Goal: Information Seeking & Learning: Learn about a topic

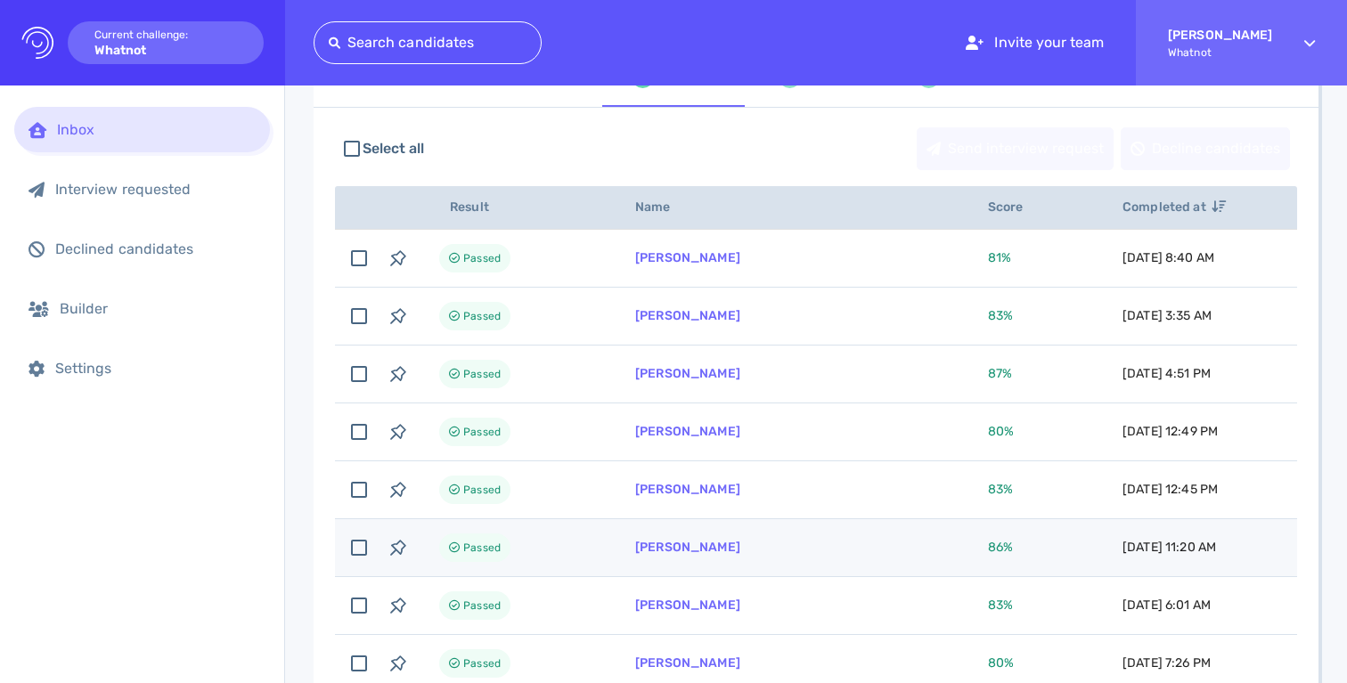
scroll to position [568, 0]
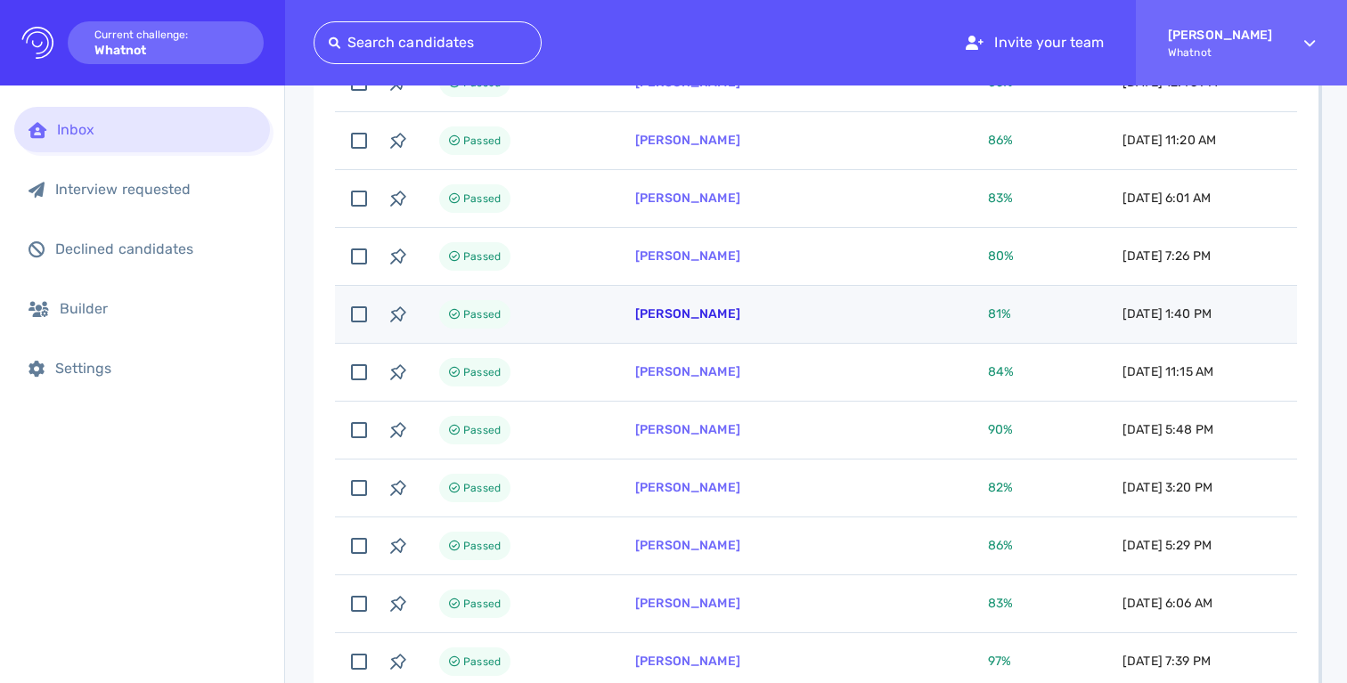
click at [706, 318] on link "Cynthia Camaya" at bounding box center [687, 313] width 105 height 15
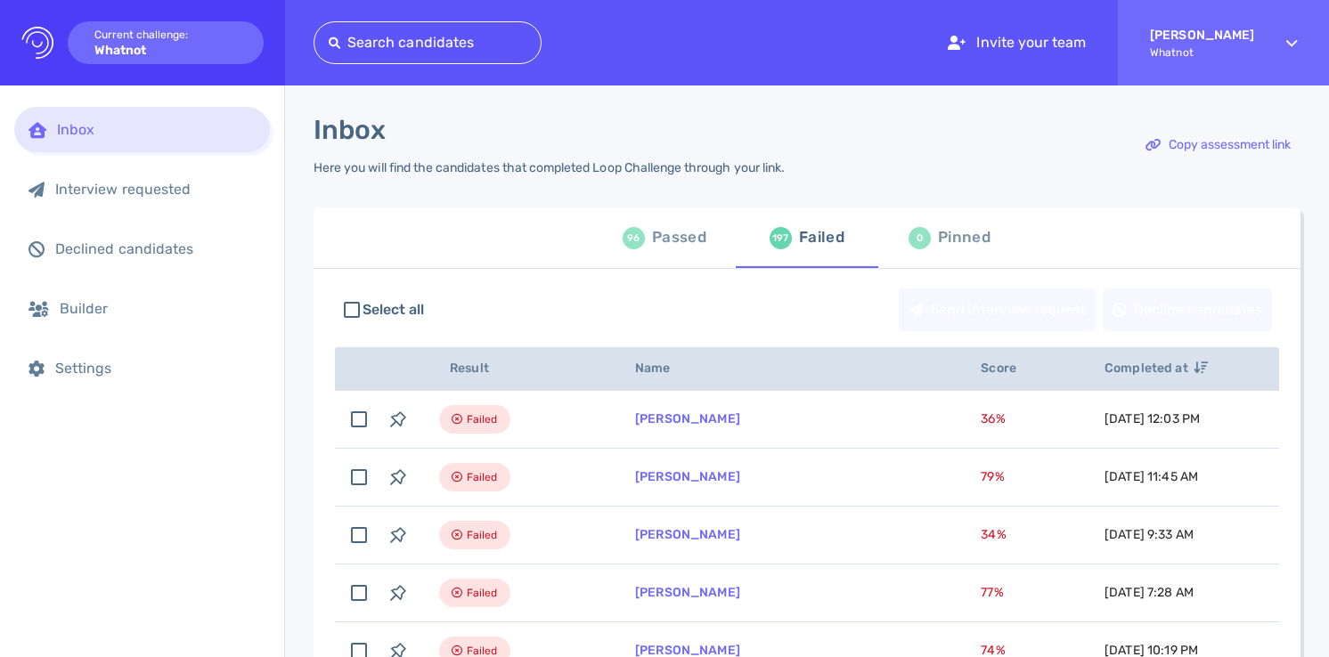
scroll to position [33, 0]
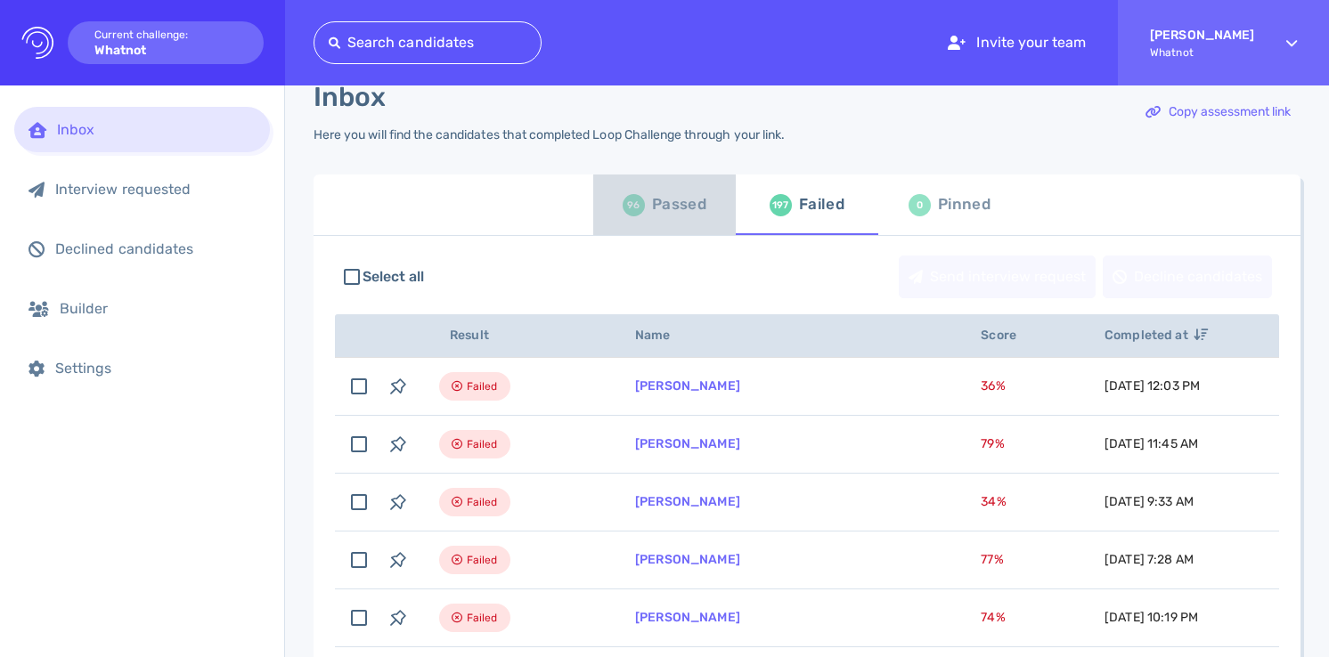
click at [671, 198] on div "Passed" at bounding box center [679, 204] width 54 height 27
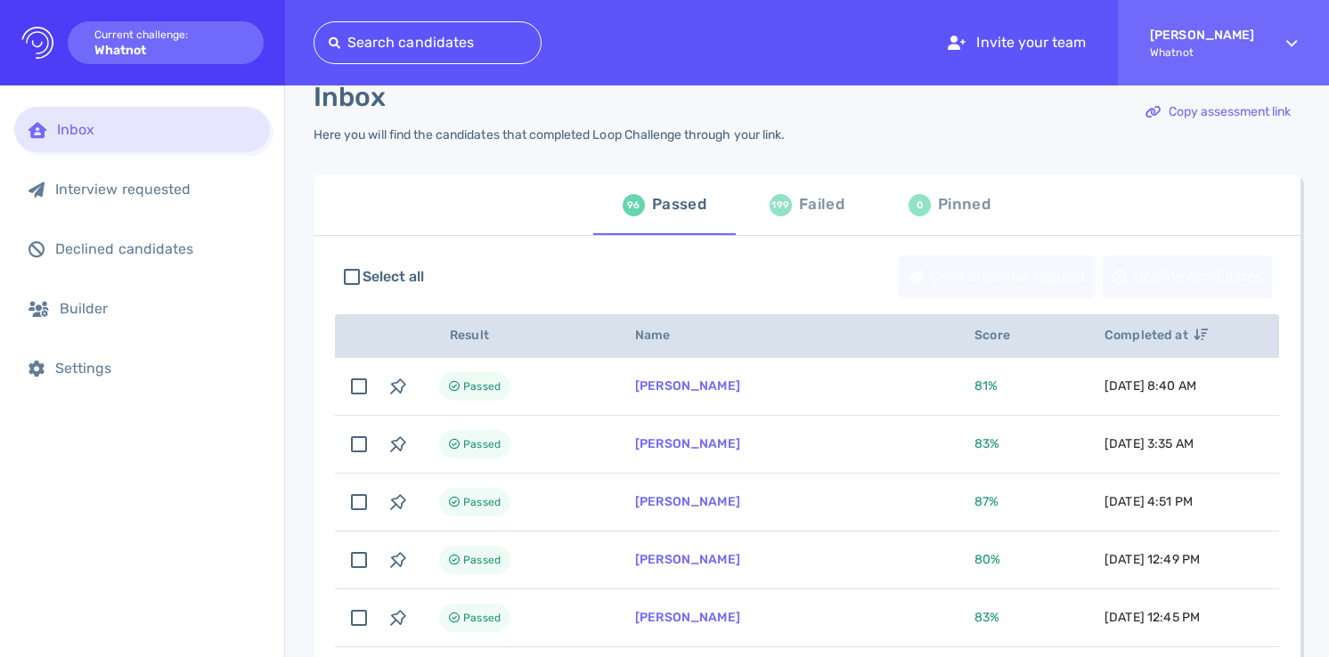
click at [785, 208] on div "199" at bounding box center [781, 205] width 22 height 22
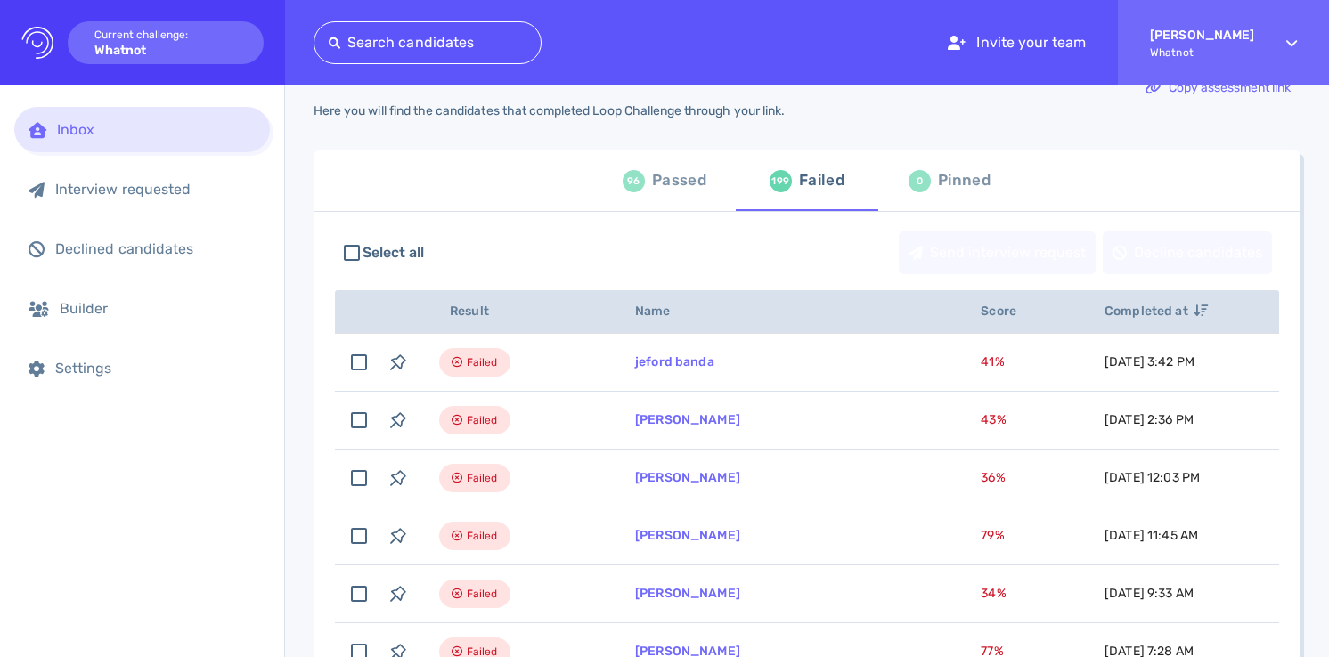
scroll to position [89, 0]
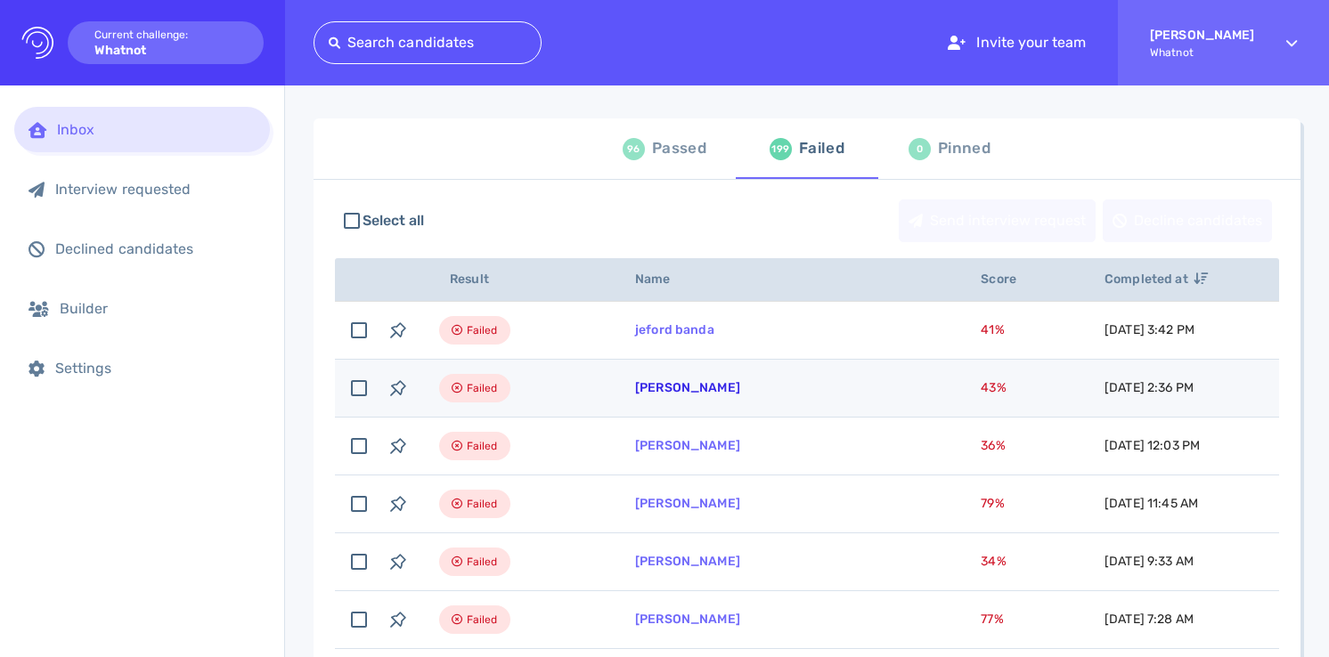
click at [698, 393] on link "[PERSON_NAME]" at bounding box center [687, 387] width 105 height 15
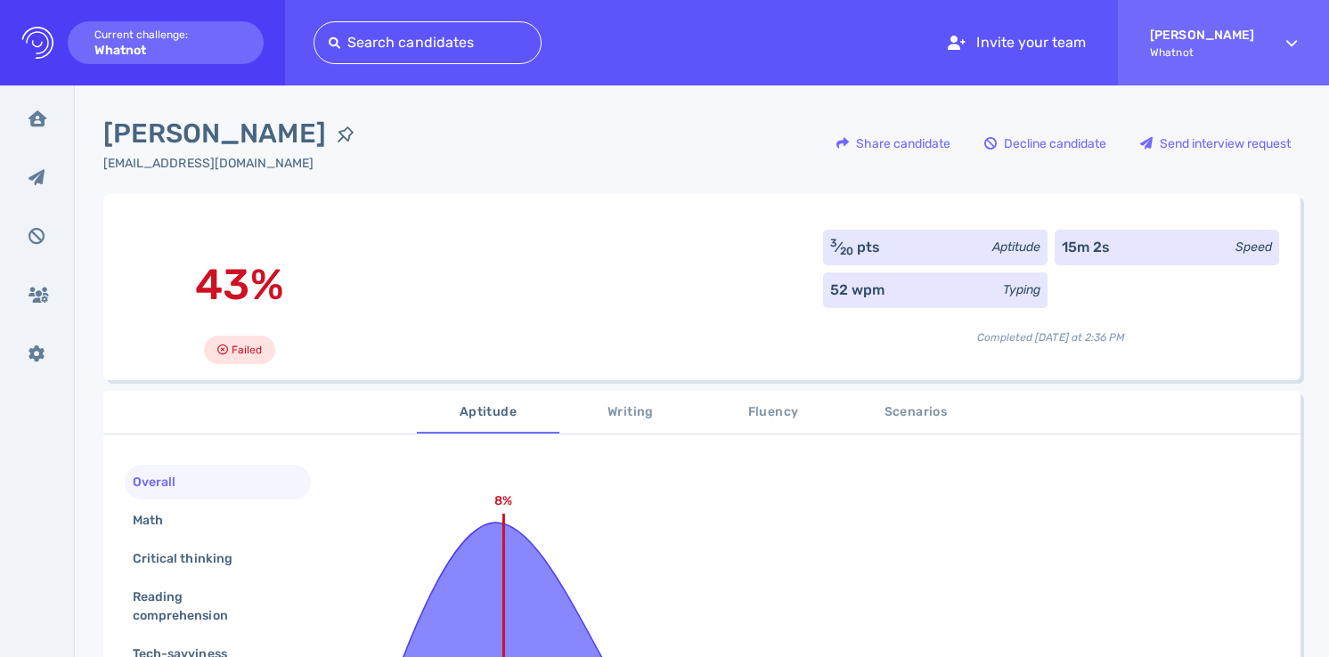
click at [485, 364] on div "43% Failed 3 ⁄ 20 pts Aptitude 15m 2s Speed 52 wpm Typing Completed [DATE] at 2…" at bounding box center [701, 287] width 1197 height 186
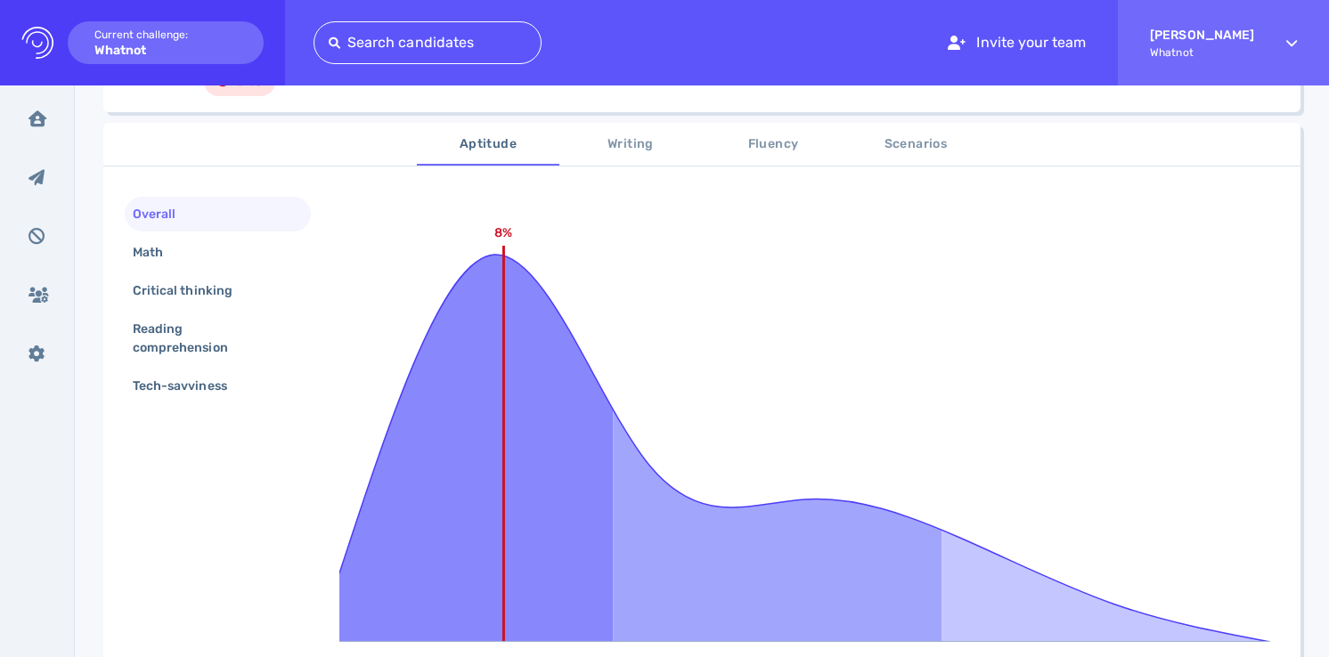
scroll to position [312, 0]
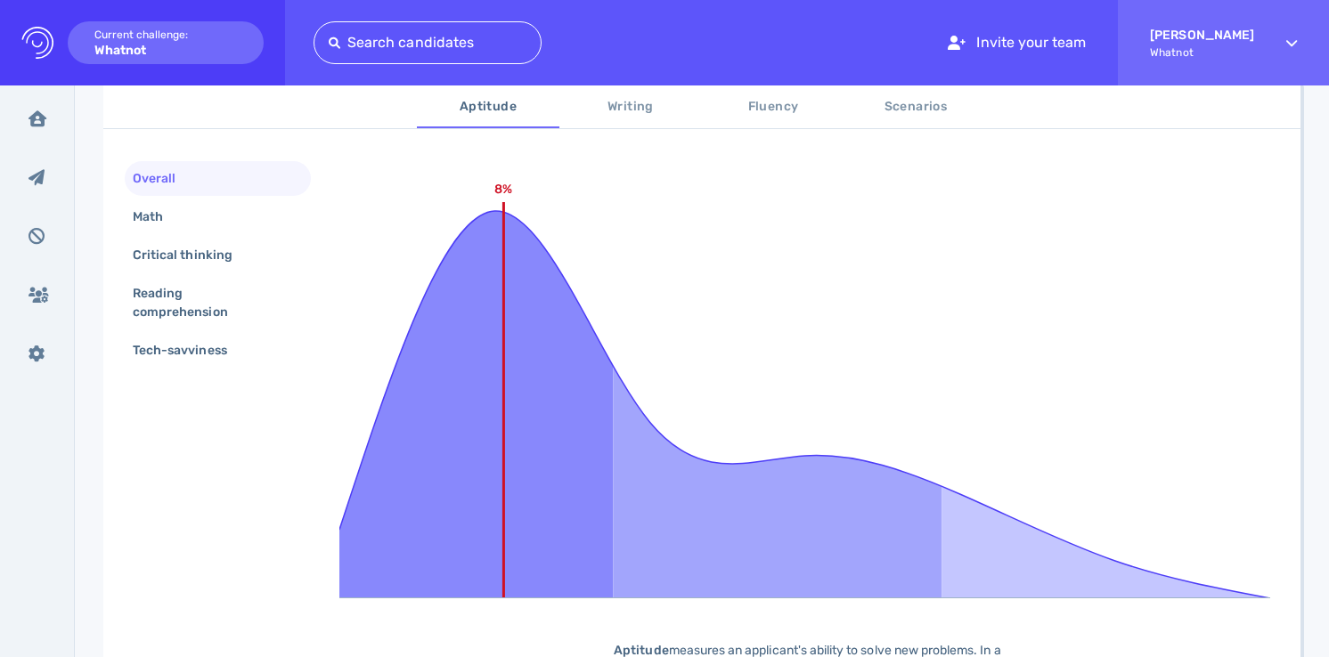
click at [940, 117] on span "Scenarios" at bounding box center [915, 107] width 121 height 22
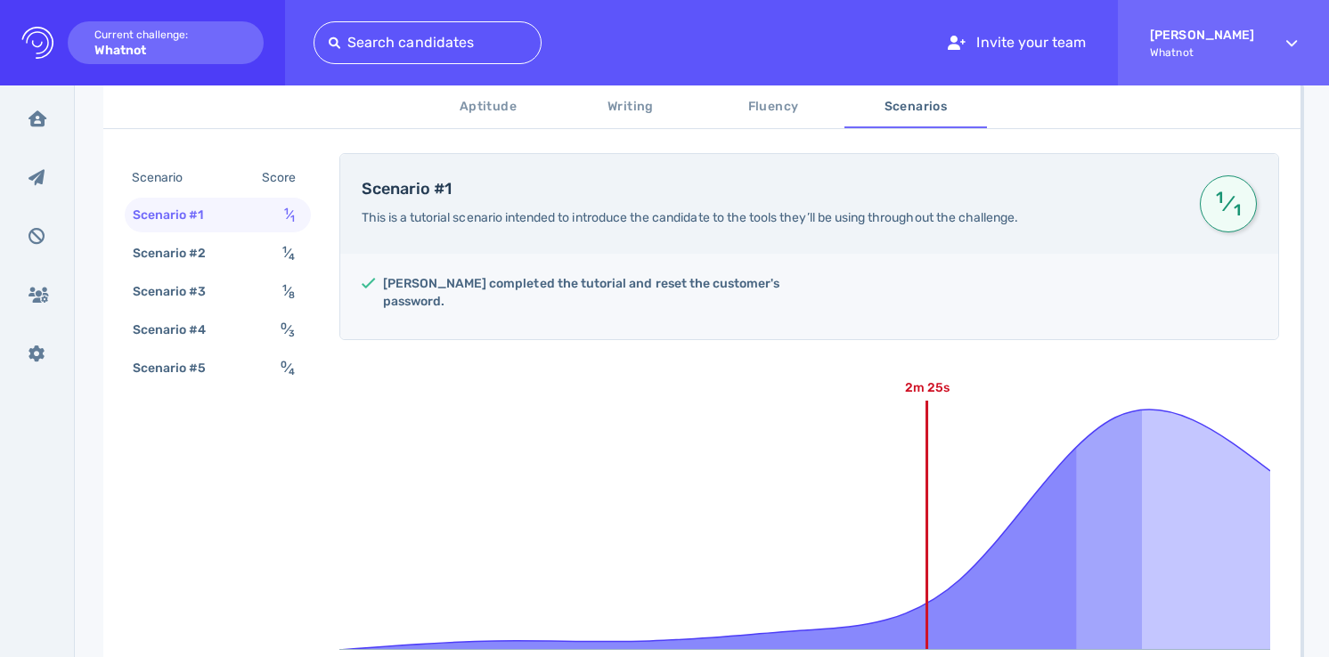
click at [499, 108] on span "Aptitude" at bounding box center [488, 107] width 121 height 22
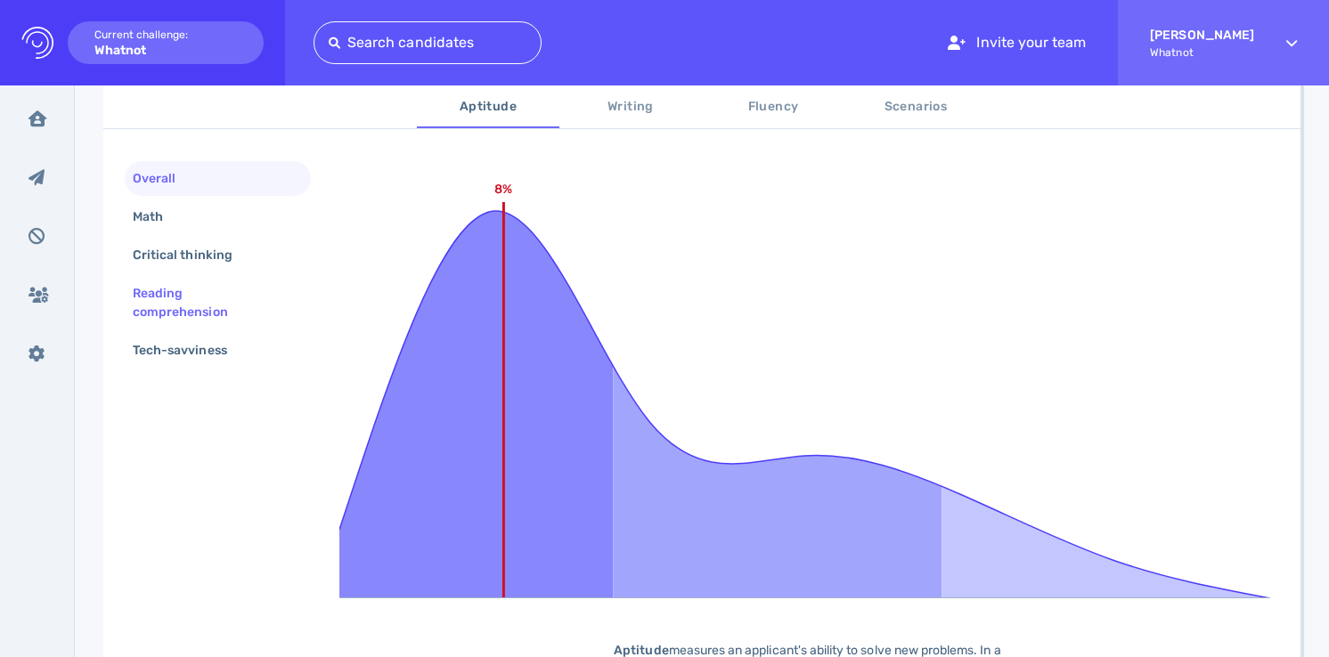
click at [208, 279] on div "Reading comprehension" at bounding box center [218, 302] width 186 height 53
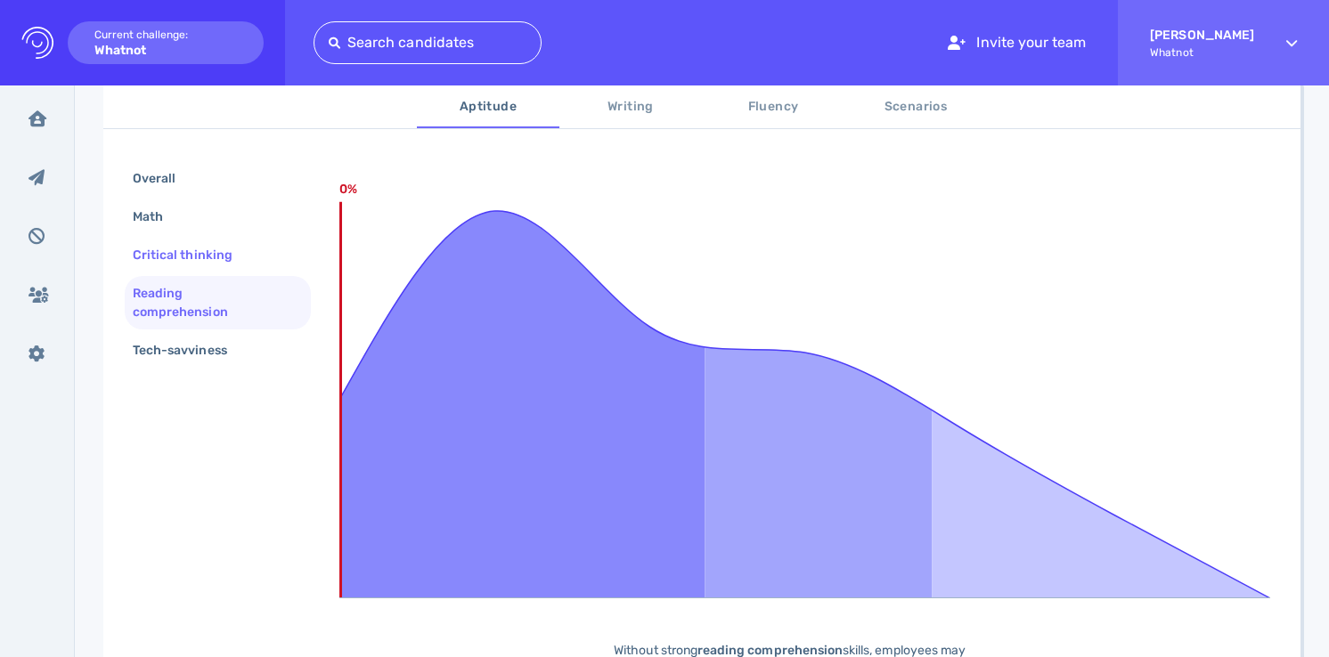
click at [198, 243] on div "Critical thinking" at bounding box center [191, 255] width 125 height 26
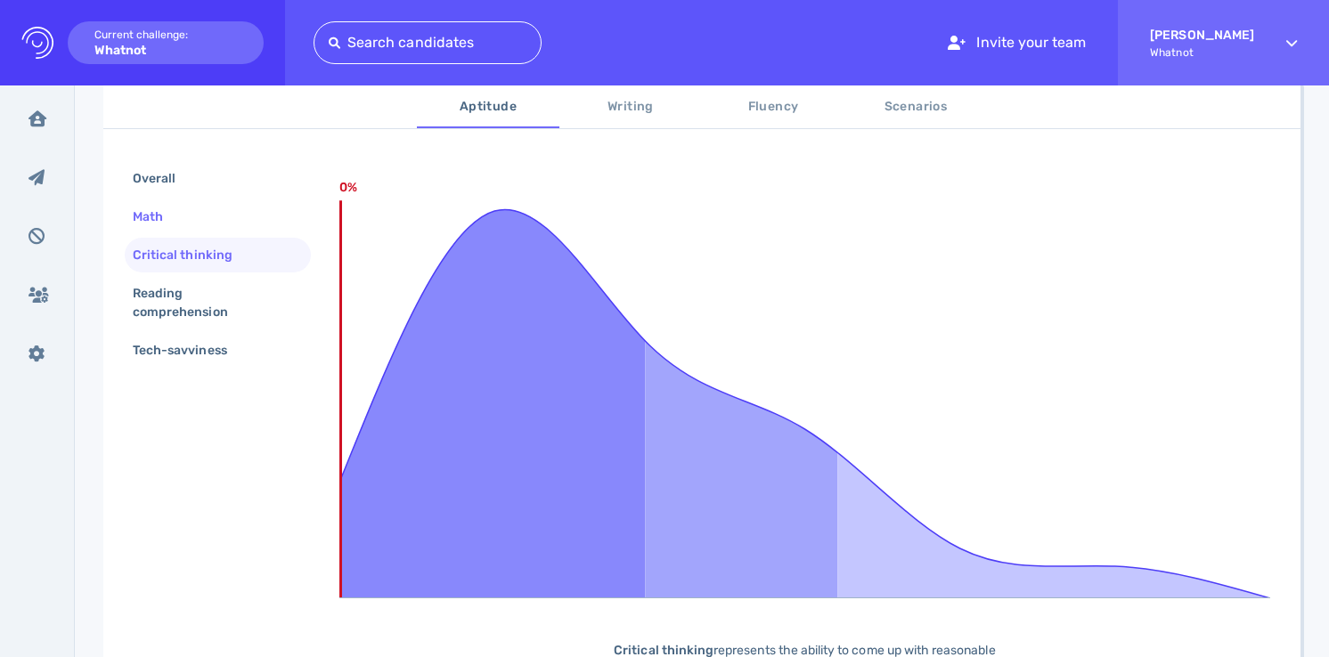
click at [184, 219] on div "Math" at bounding box center [156, 217] width 55 height 26
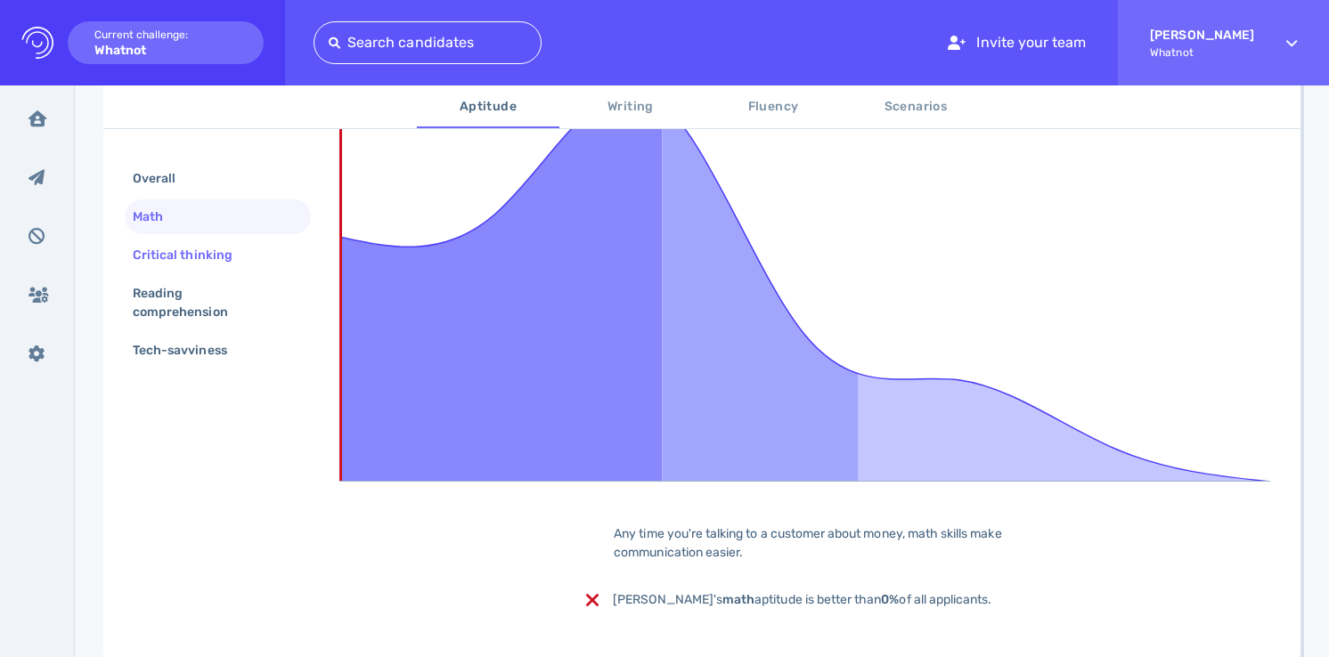
click at [173, 260] on div "Critical thinking" at bounding box center [191, 255] width 125 height 26
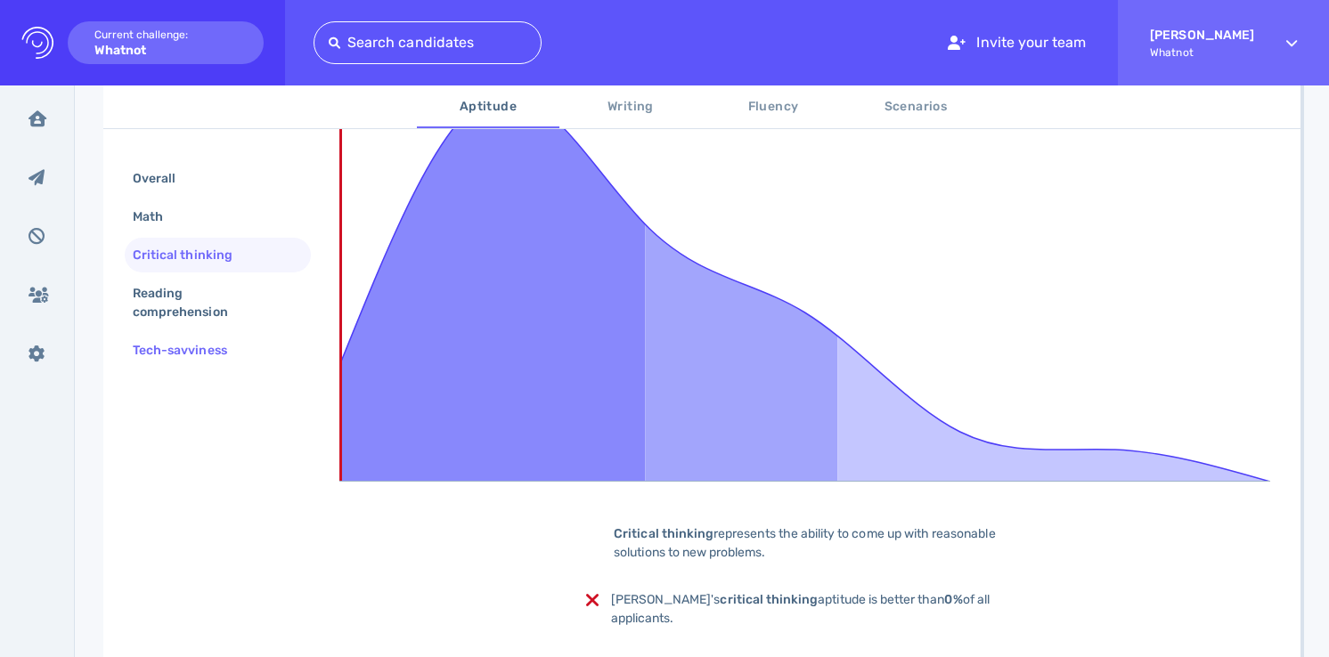
click at [168, 338] on div "Tech-savviness" at bounding box center [188, 351] width 119 height 26
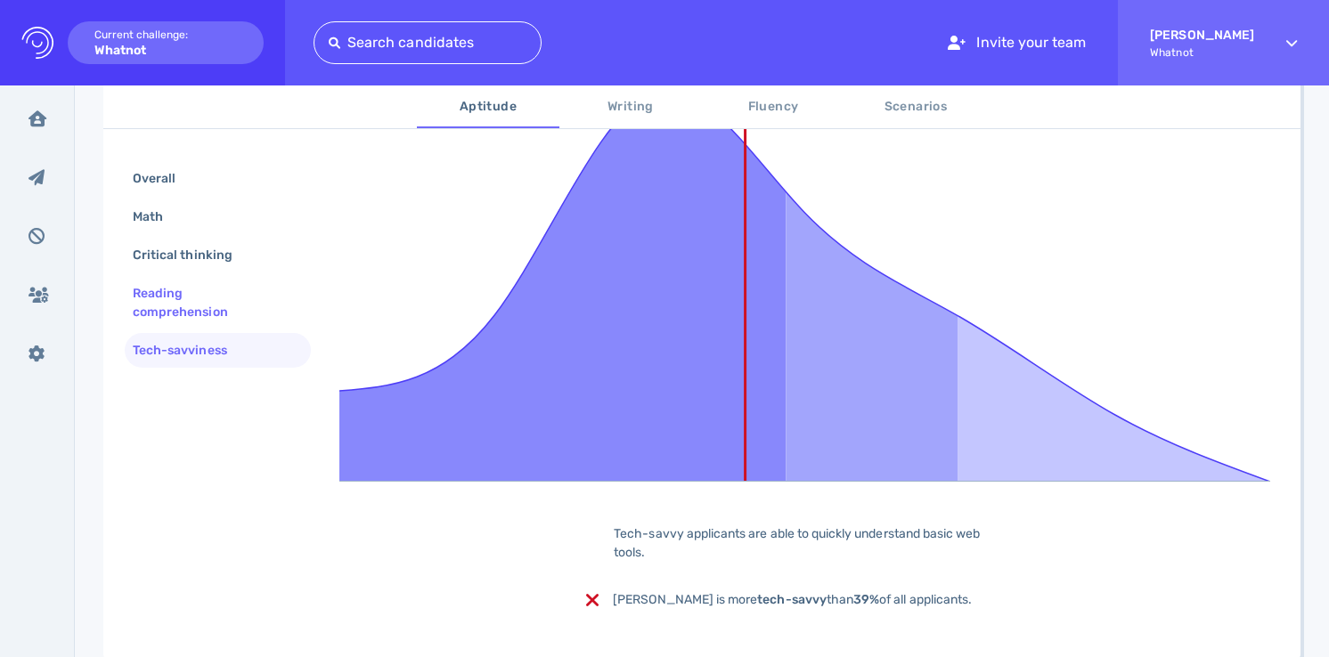
click at [175, 308] on div "Reading comprehension" at bounding box center [210, 303] width 163 height 45
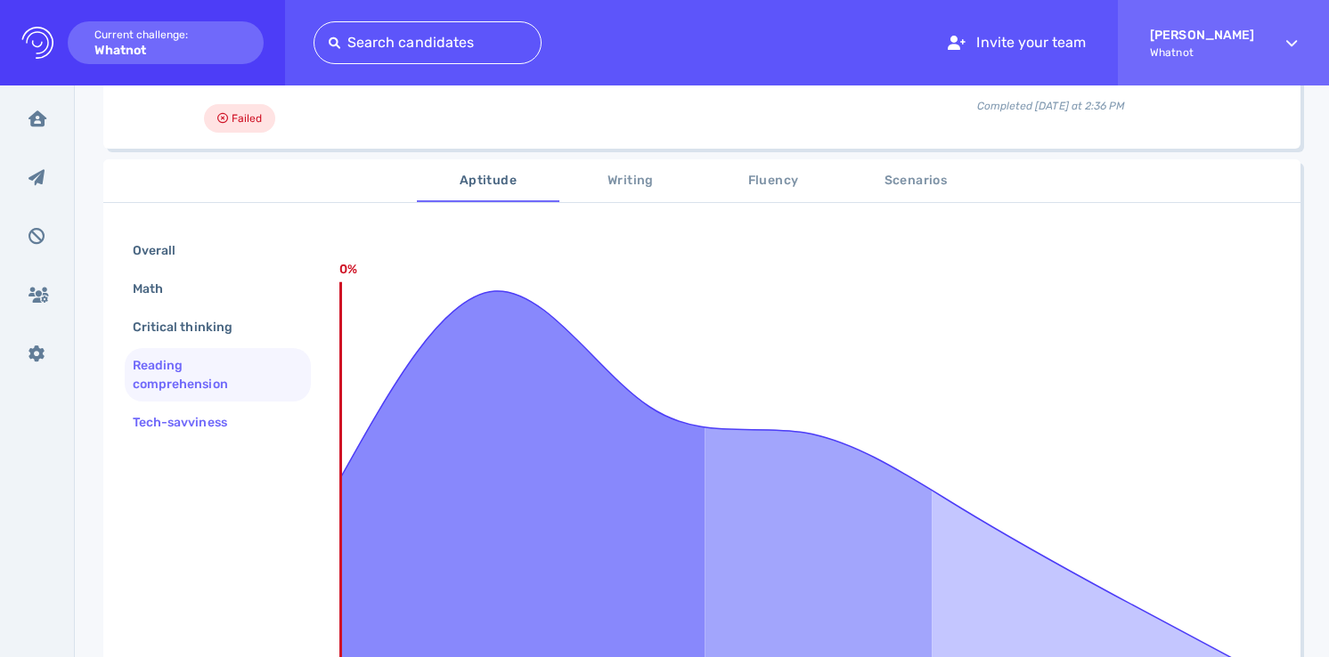
scroll to position [0, 0]
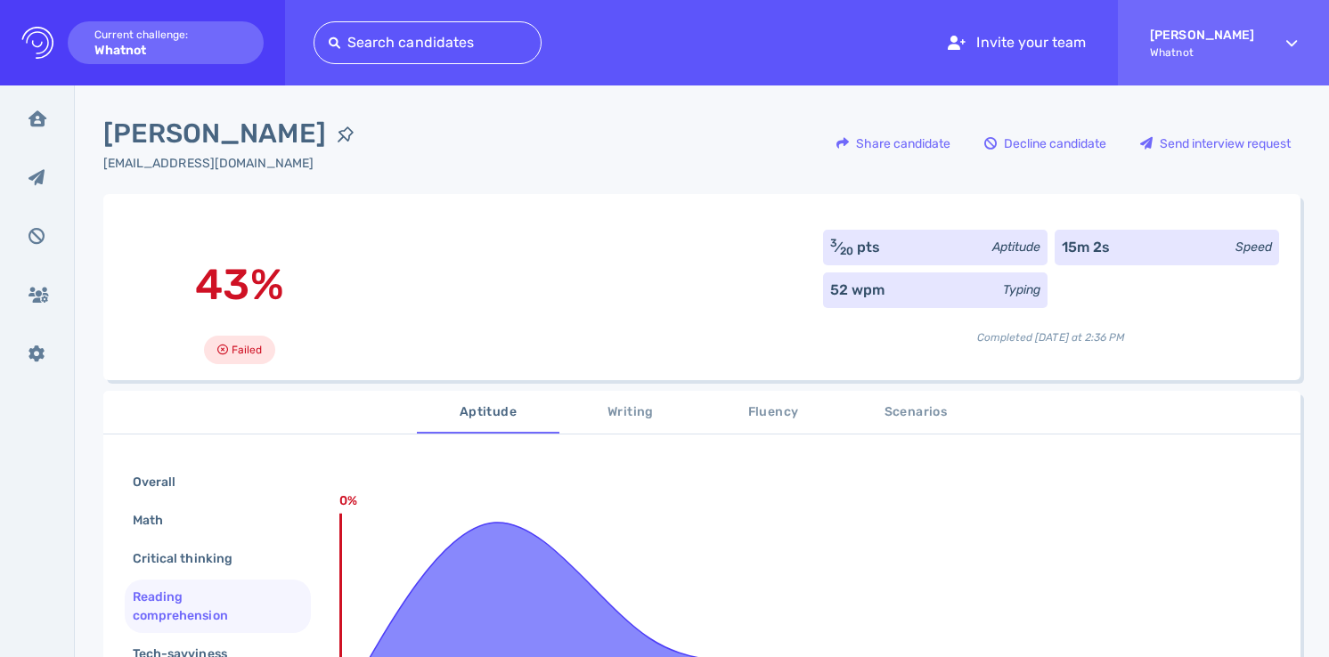
click at [643, 412] on span "Writing" at bounding box center [630, 413] width 121 height 22
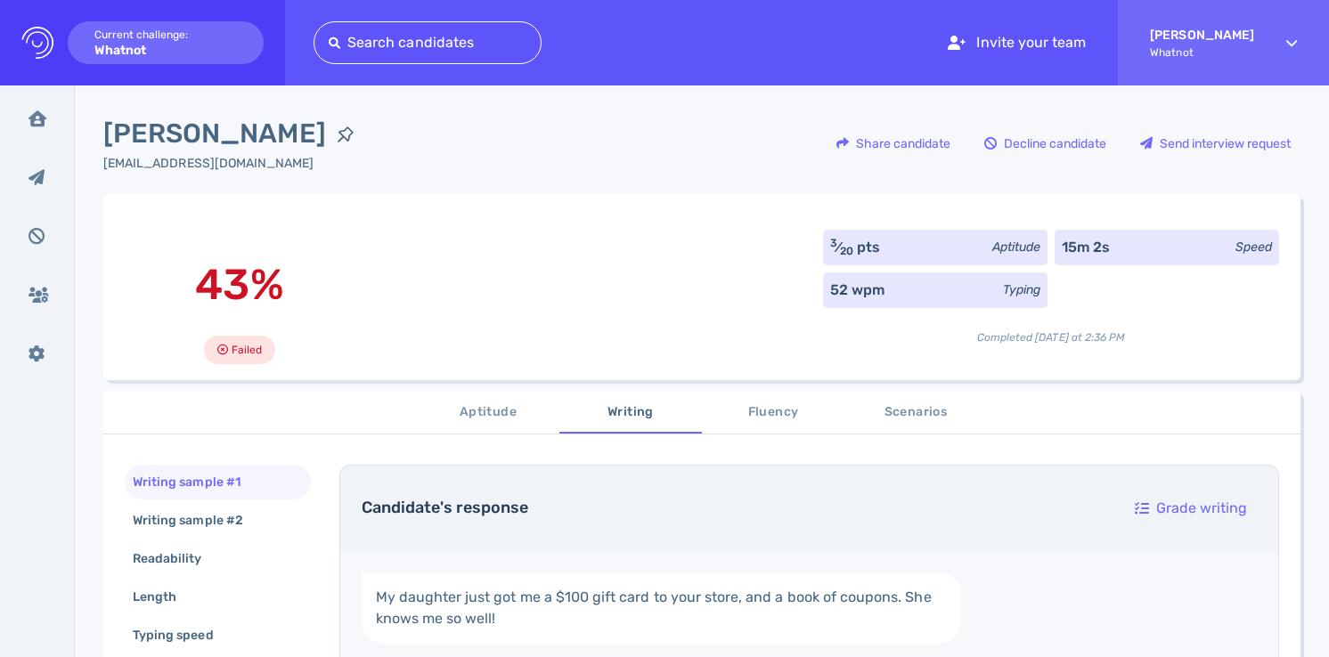
click at [770, 415] on span "Fluency" at bounding box center [773, 413] width 121 height 22
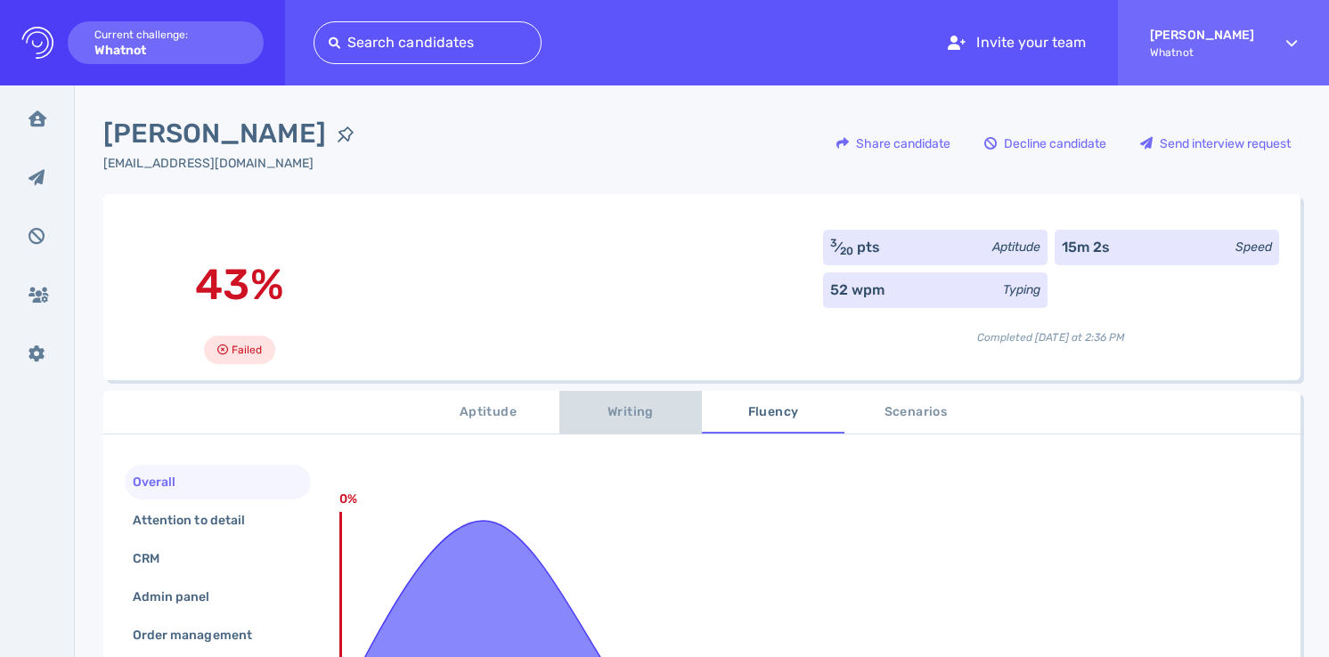
click at [635, 407] on span "Writing" at bounding box center [630, 413] width 121 height 22
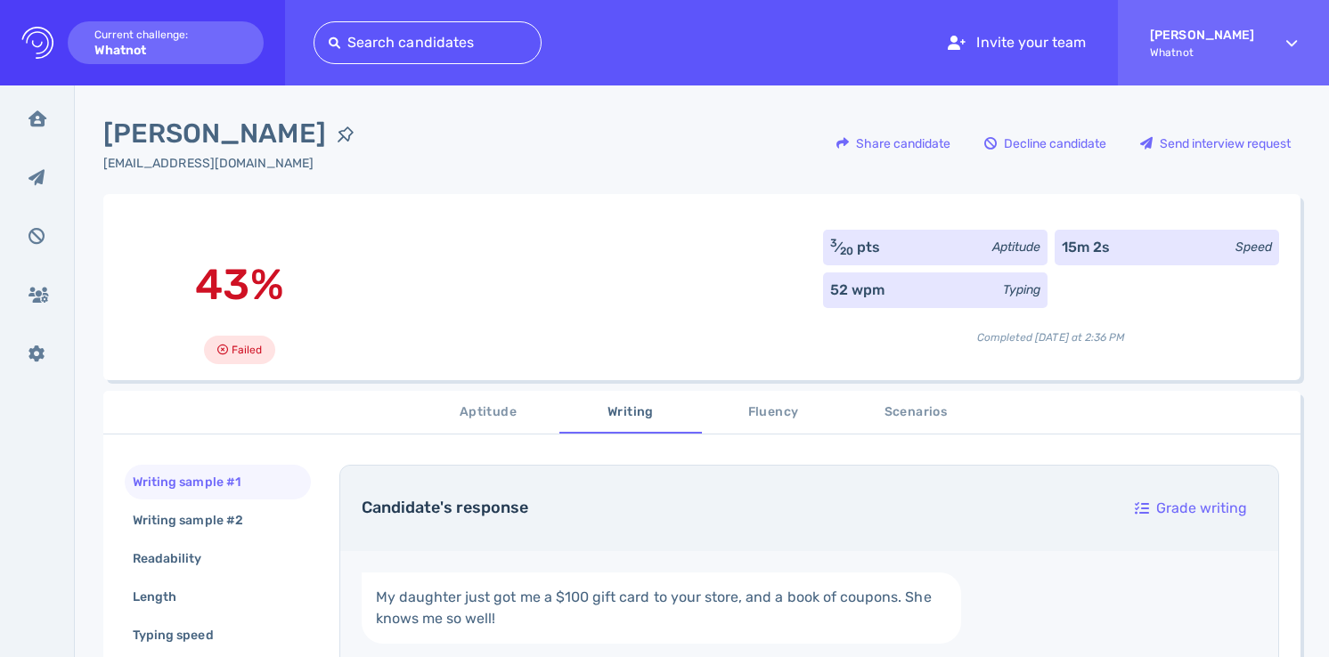
click at [608, 303] on div "43% Failed 3 ⁄ 20 pts Aptitude 15m 2s Speed 52 wpm Typing Completed [DATE] at 2…" at bounding box center [701, 287] width 1197 height 186
click at [219, 140] on span "[PERSON_NAME]" at bounding box center [214, 134] width 223 height 40
copy div "[PERSON_NAME]"
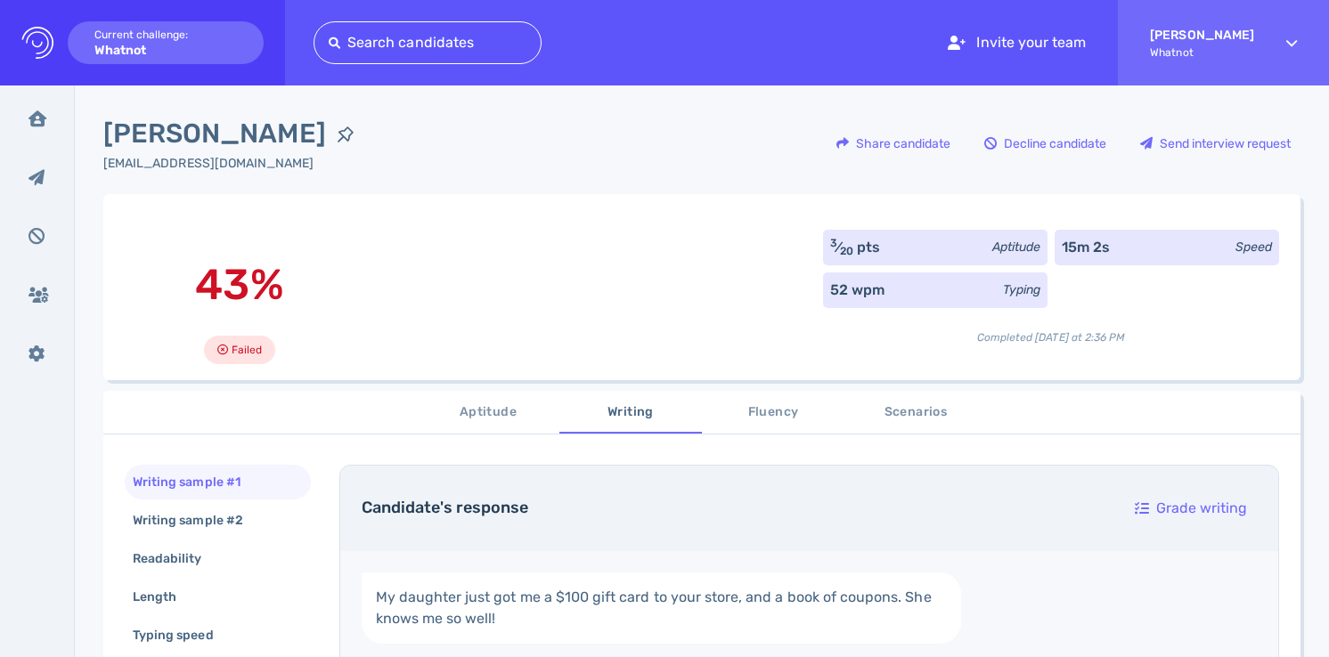
click at [515, 164] on div "[PERSON_NAME] [EMAIL_ADDRESS][DOMAIN_NAME] Share candidate Decline candidate Se…" at bounding box center [701, 154] width 1197 height 80
